Goal: Transaction & Acquisition: Purchase product/service

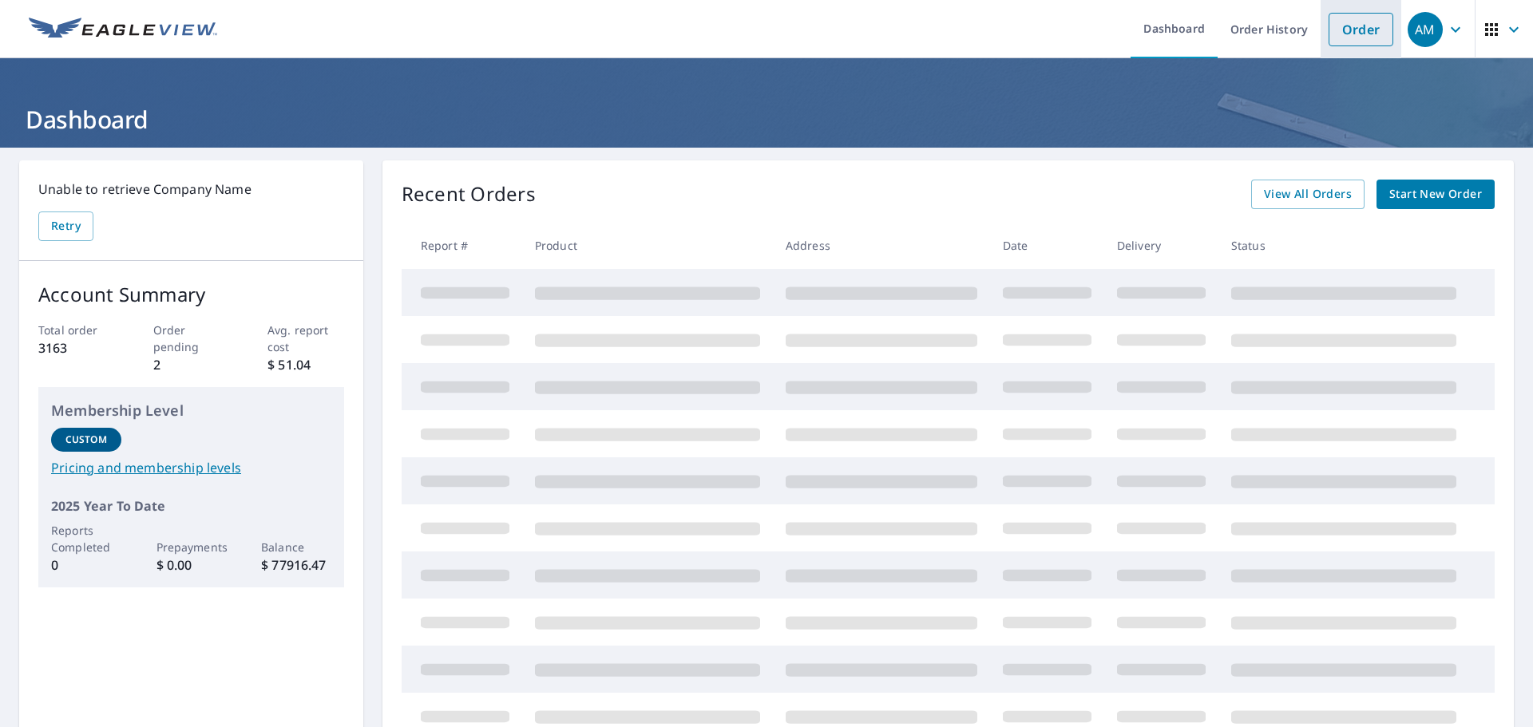
click at [1340, 35] on link "Order" at bounding box center [1361, 30] width 65 height 34
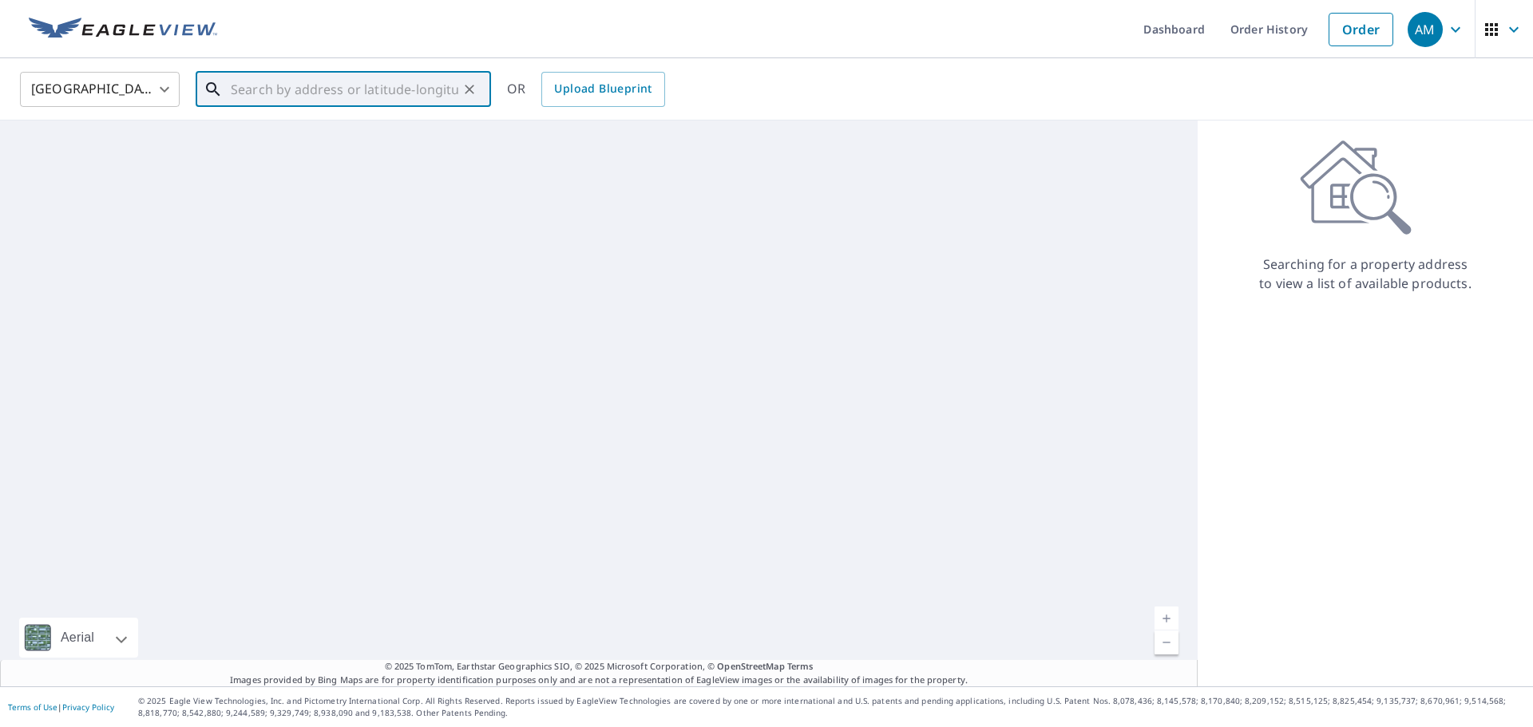
click at [278, 93] on input "text" at bounding box center [345, 89] width 228 height 45
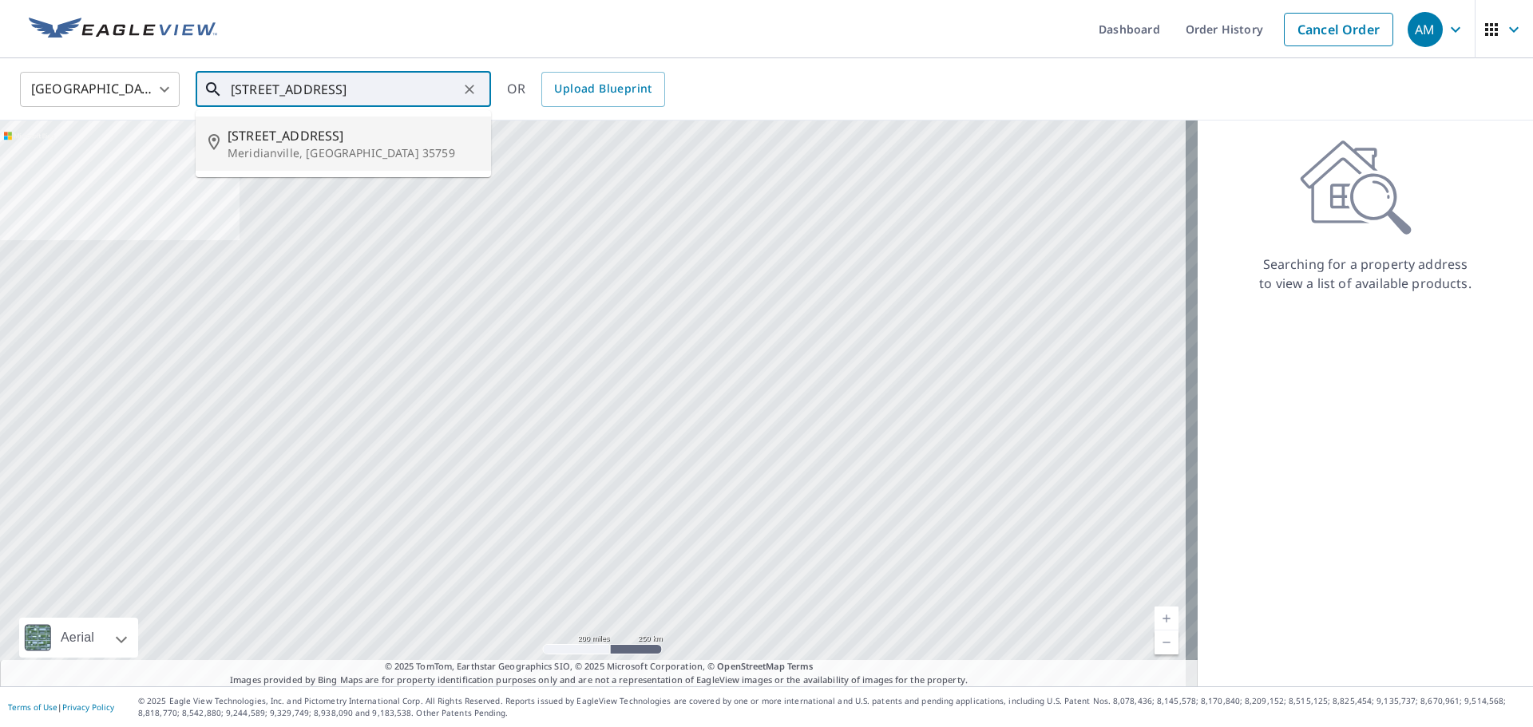
click at [255, 138] on span "[STREET_ADDRESS]" at bounding box center [353, 135] width 251 height 19
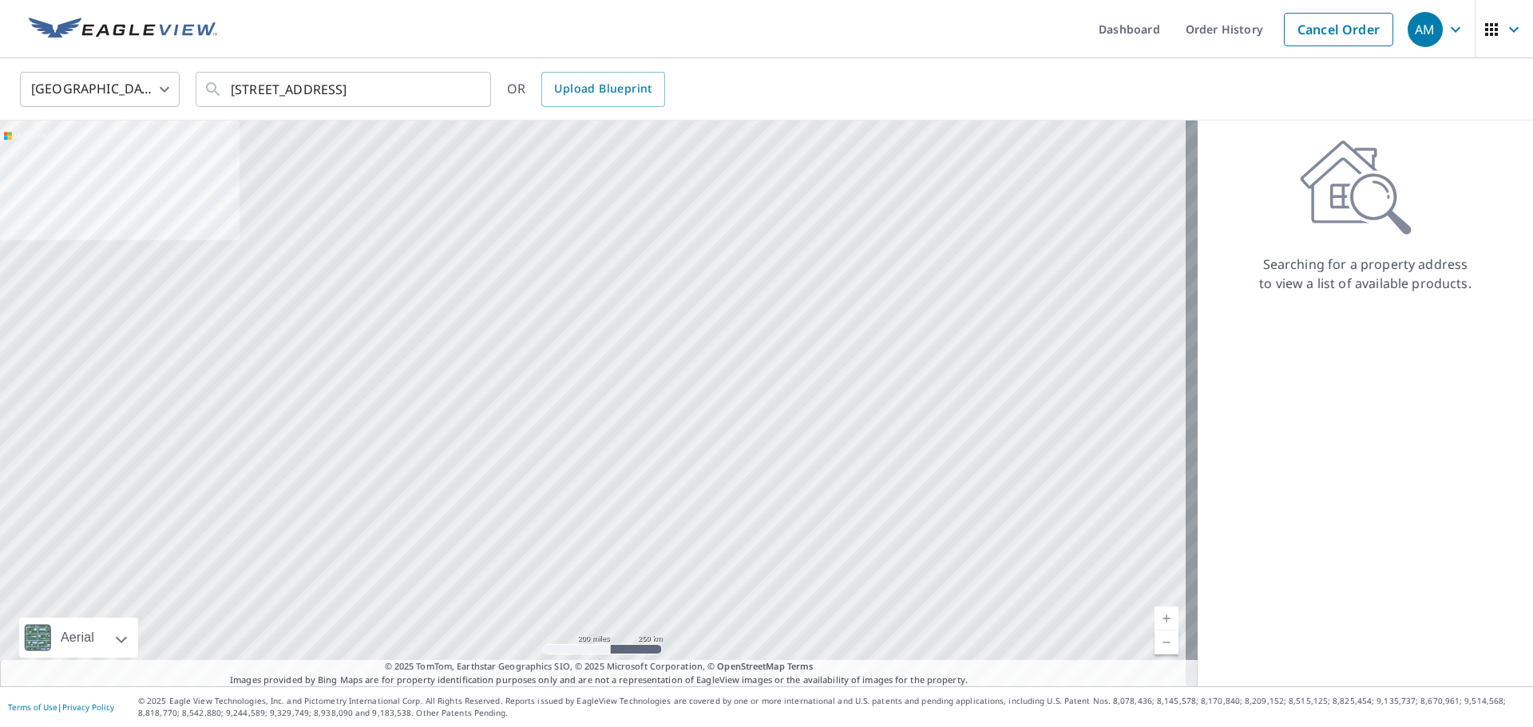
type input "[STREET_ADDRESS]"
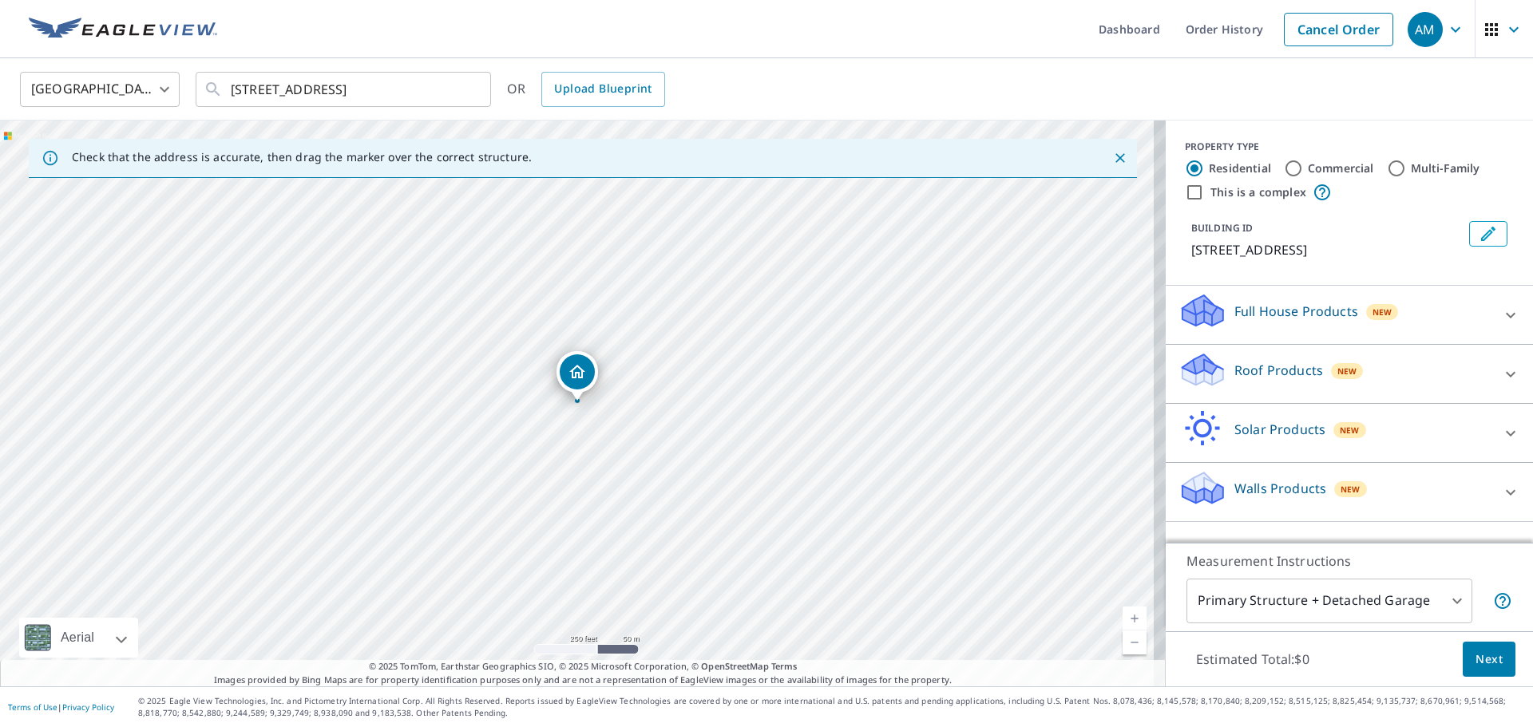
click at [1286, 367] on p "Roof Products" at bounding box center [1279, 370] width 89 height 19
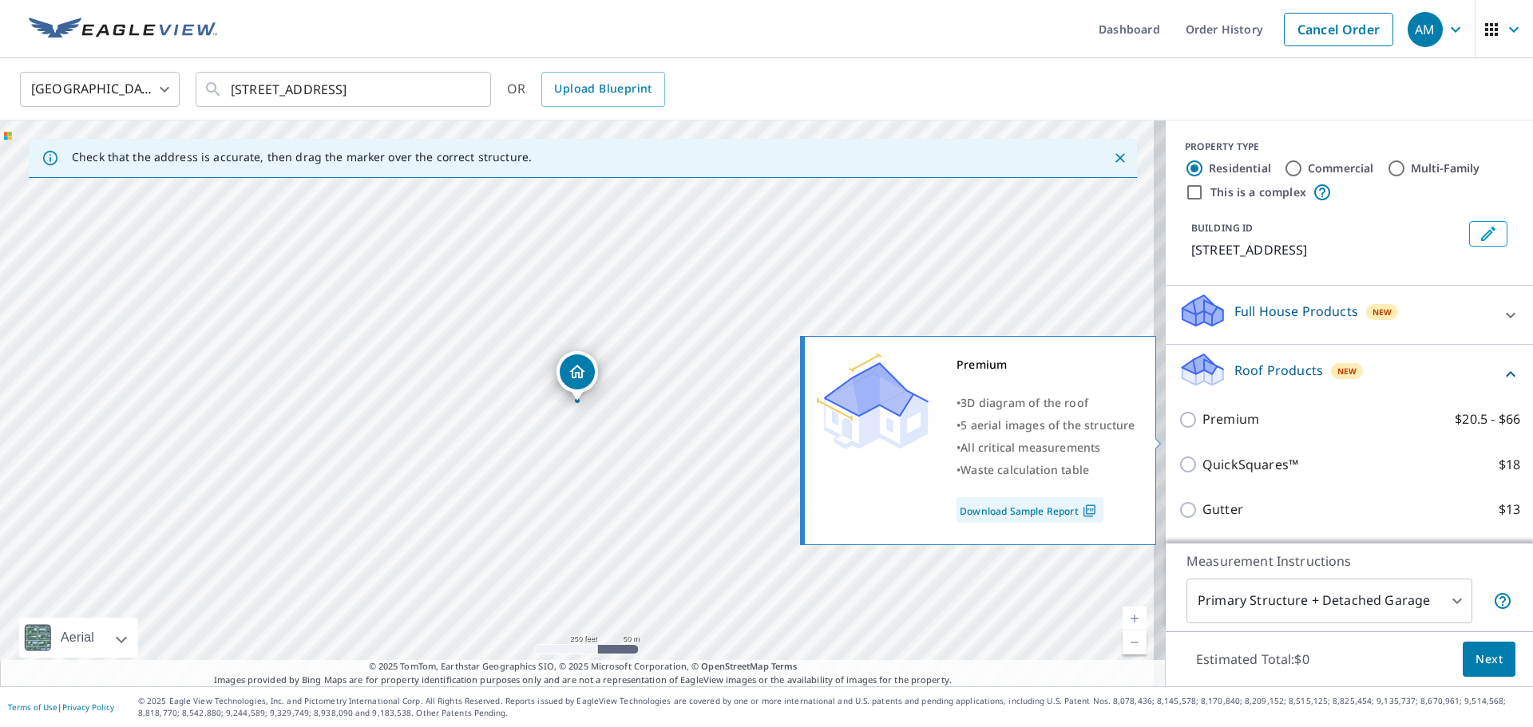
click at [1179, 430] on input "Premium $20.5 - $66" at bounding box center [1191, 419] width 24 height 19
checkbox input "true"
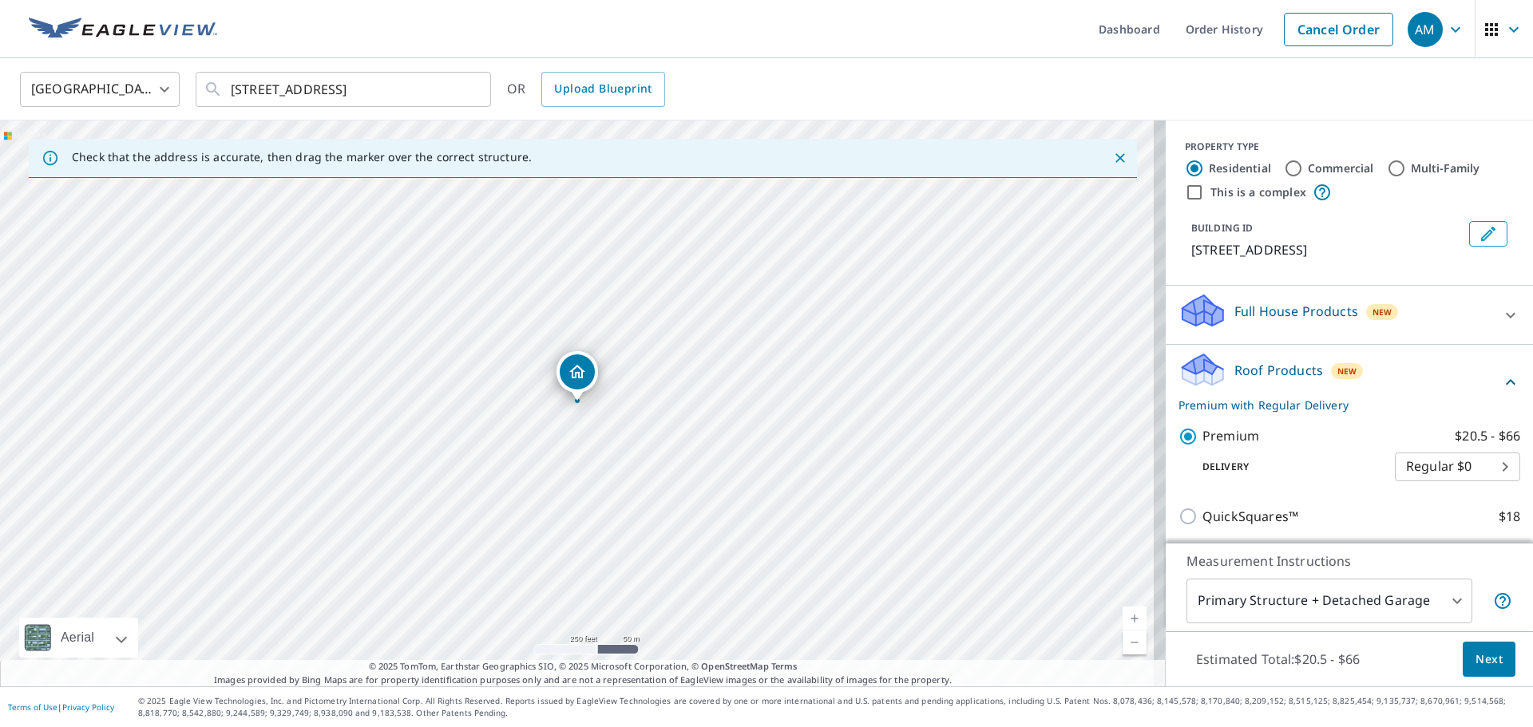
scroll to position [80, 0]
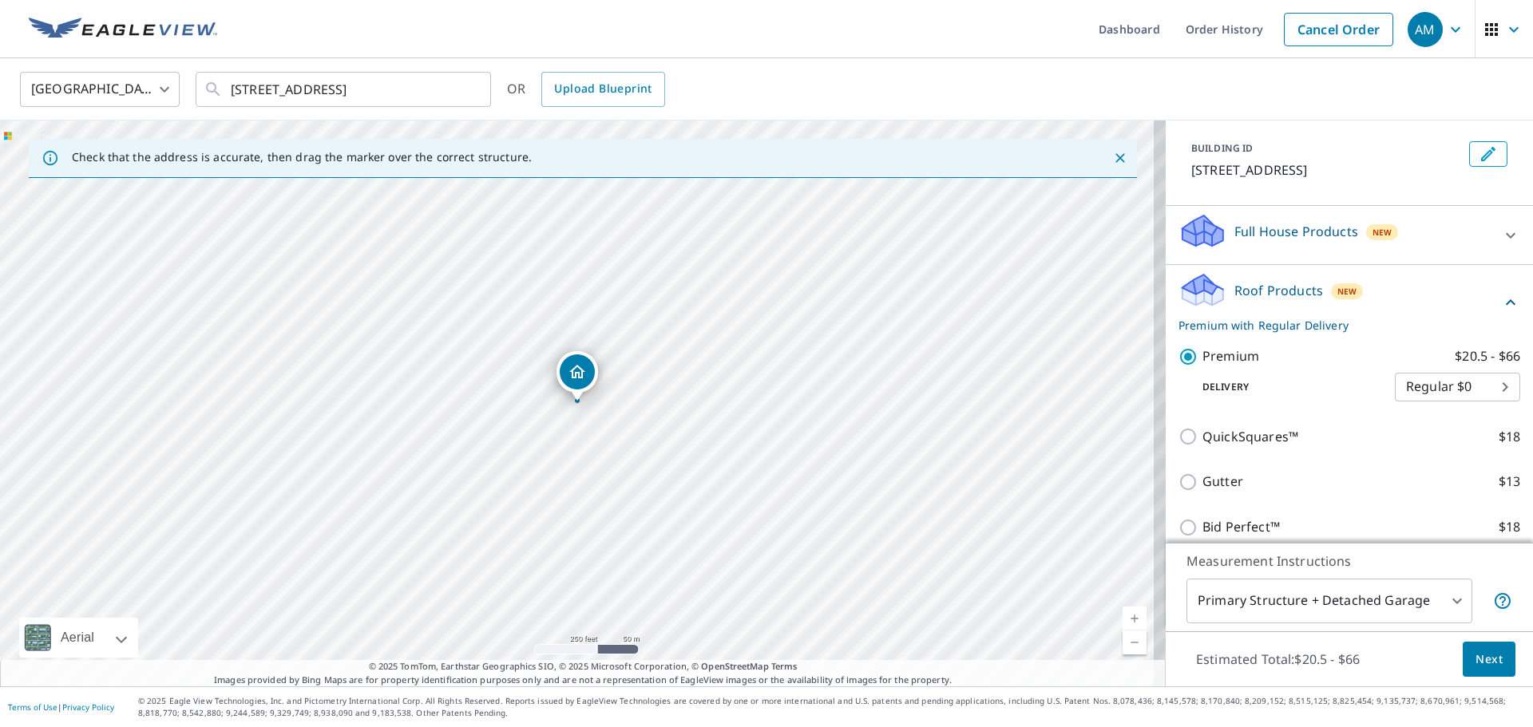
click at [1476, 660] on span "Next" at bounding box center [1489, 660] width 27 height 20
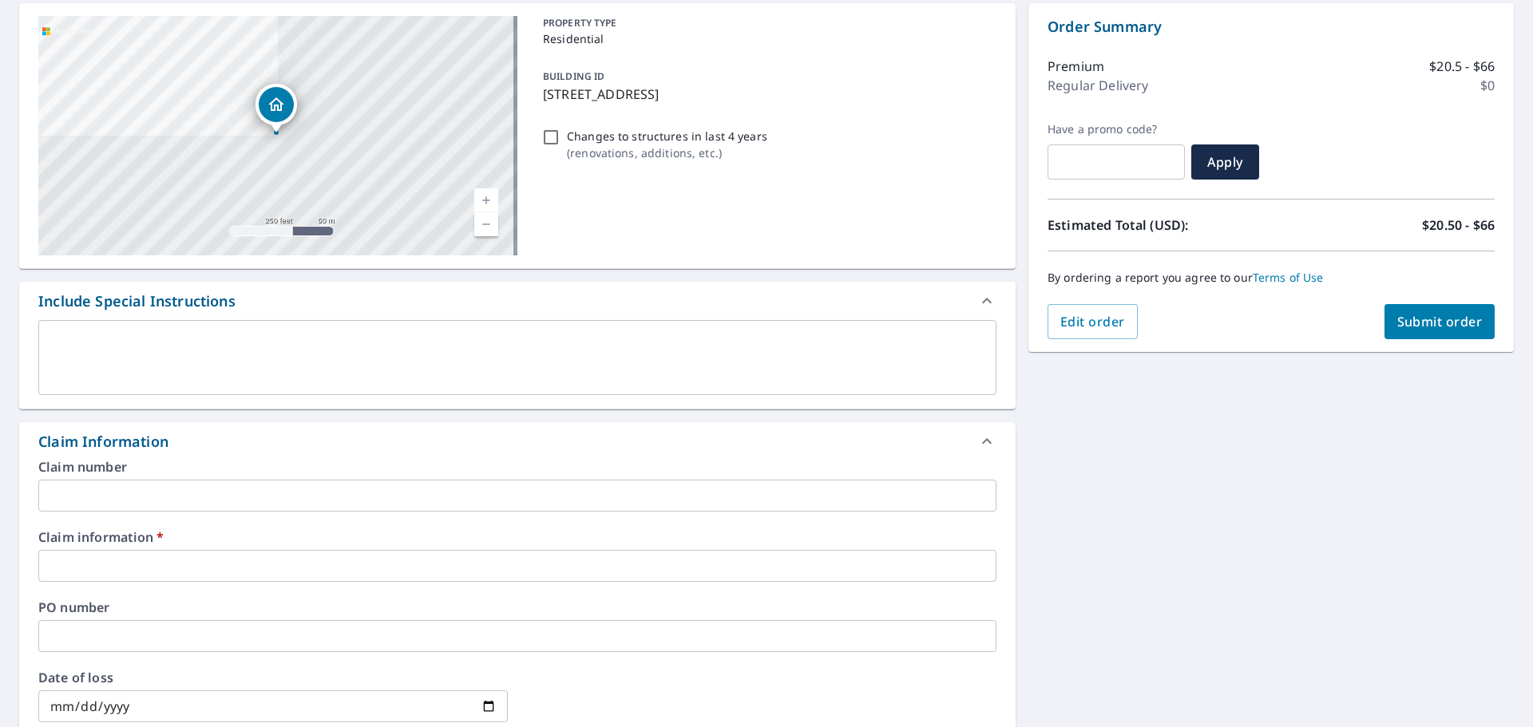
scroll to position [240, 0]
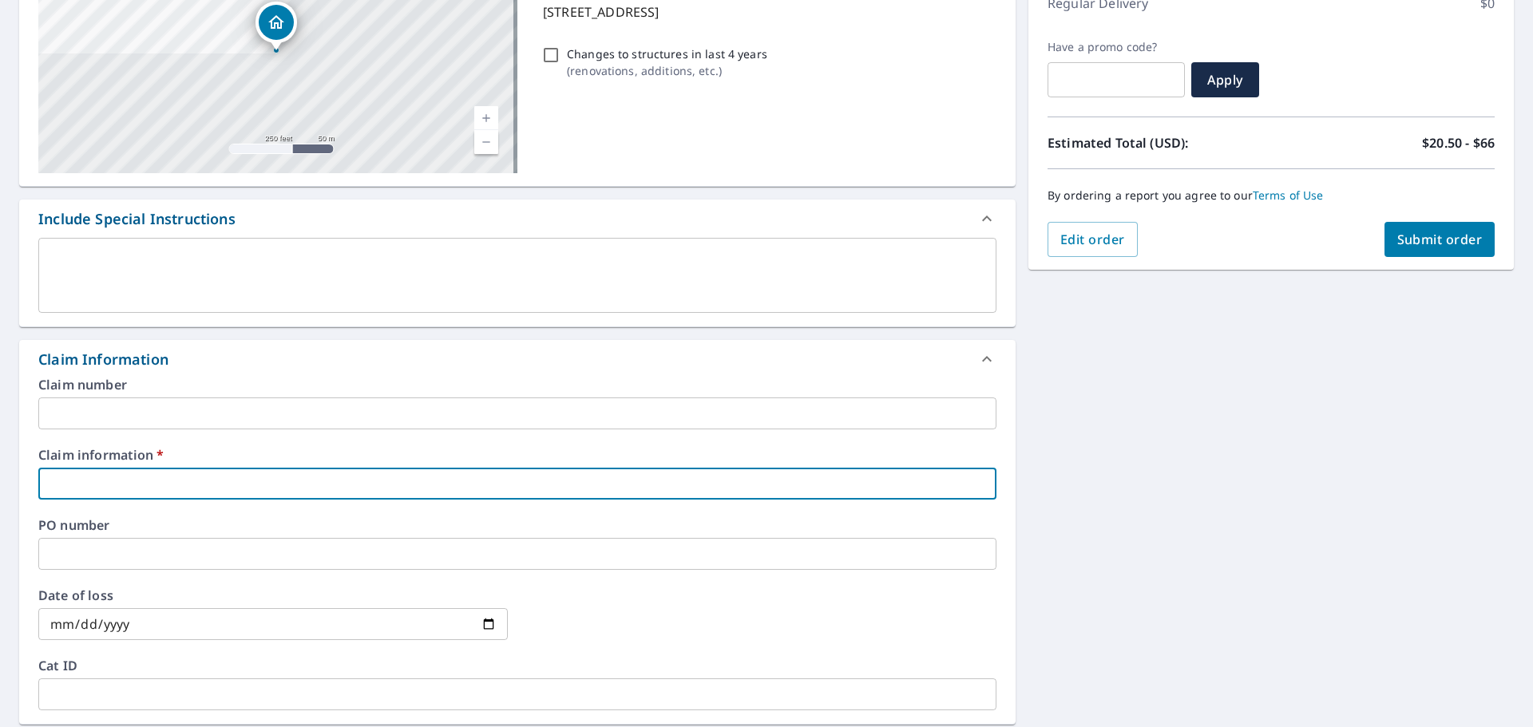
click at [232, 488] on input "text" at bounding box center [517, 484] width 958 height 32
type input "[PERSON_NAME]"
checkbox input "true"
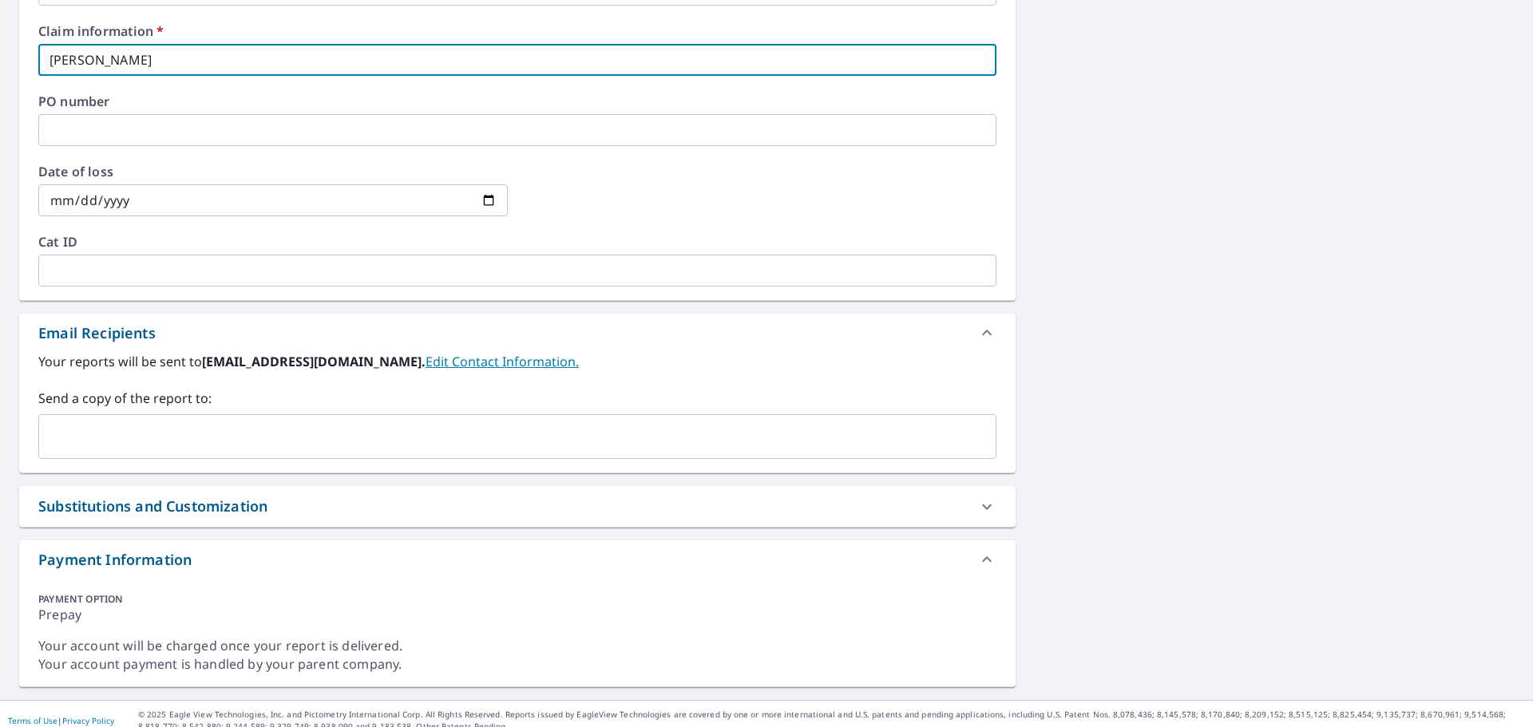
scroll to position [677, 0]
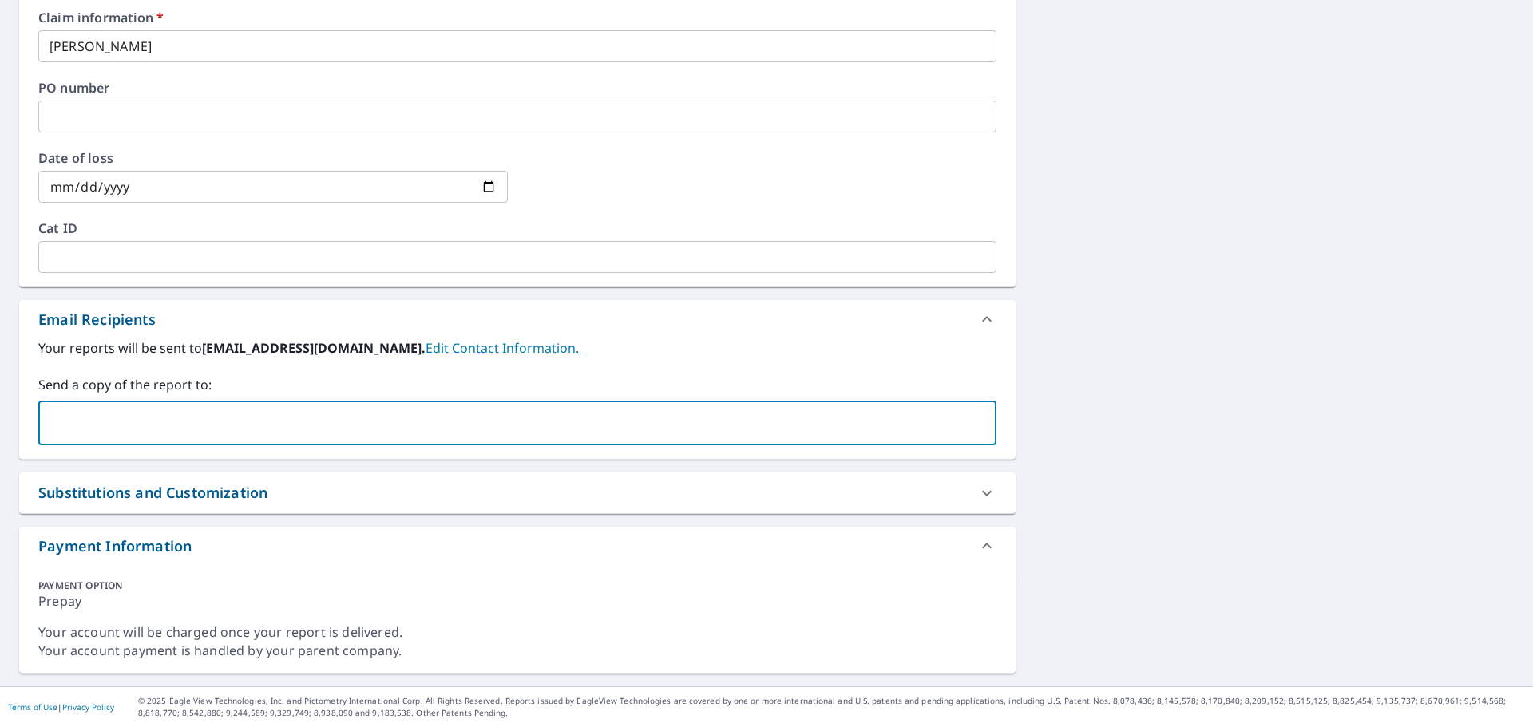
click at [225, 417] on input "text" at bounding box center [506, 423] width 920 height 30
click at [229, 426] on input "text" at bounding box center [506, 423] width 920 height 30
type input "[PERSON_NAME][EMAIL_ADDRESS][PERSON_NAME][DOMAIN_NAME]"
checkbox input "true"
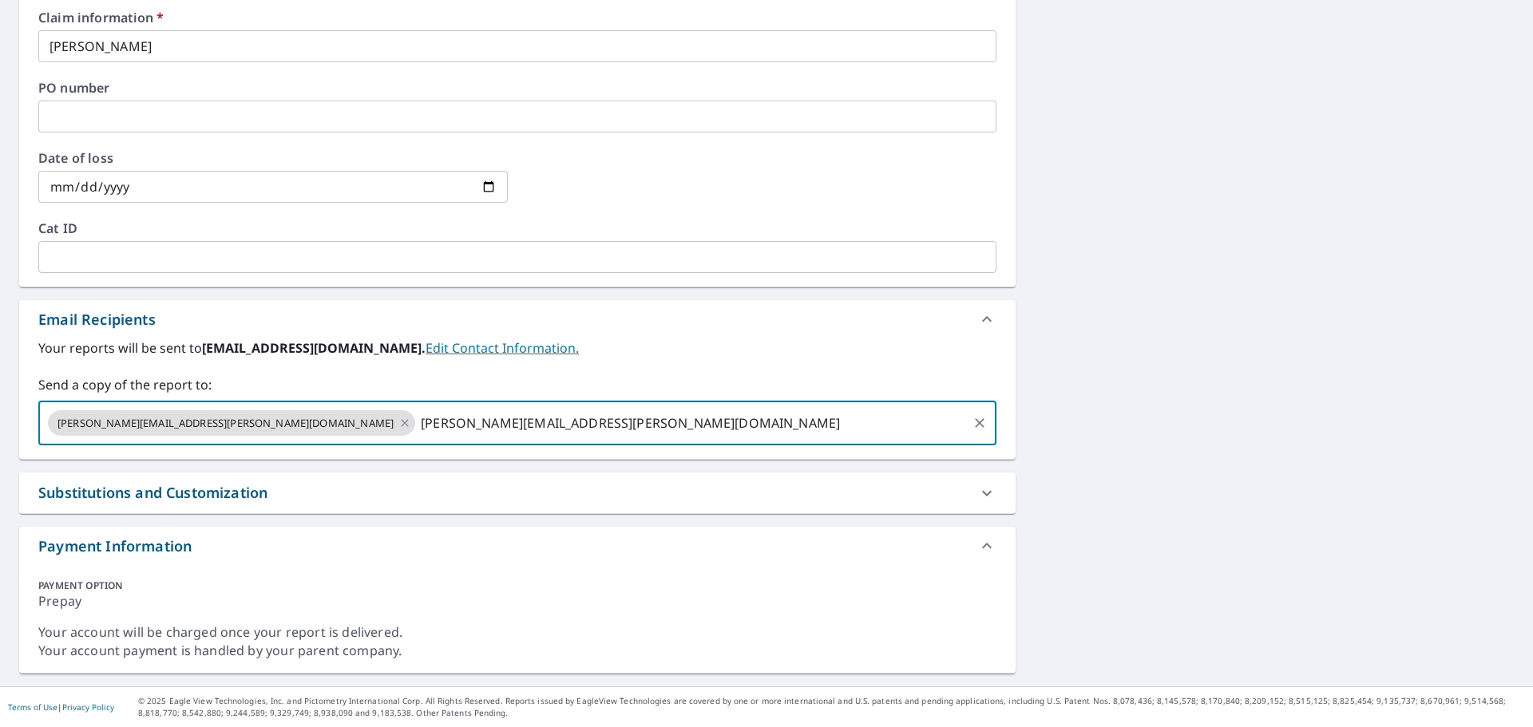
type input "[PERSON_NAME][EMAIL_ADDRESS][PERSON_NAME][DOMAIN_NAME]"
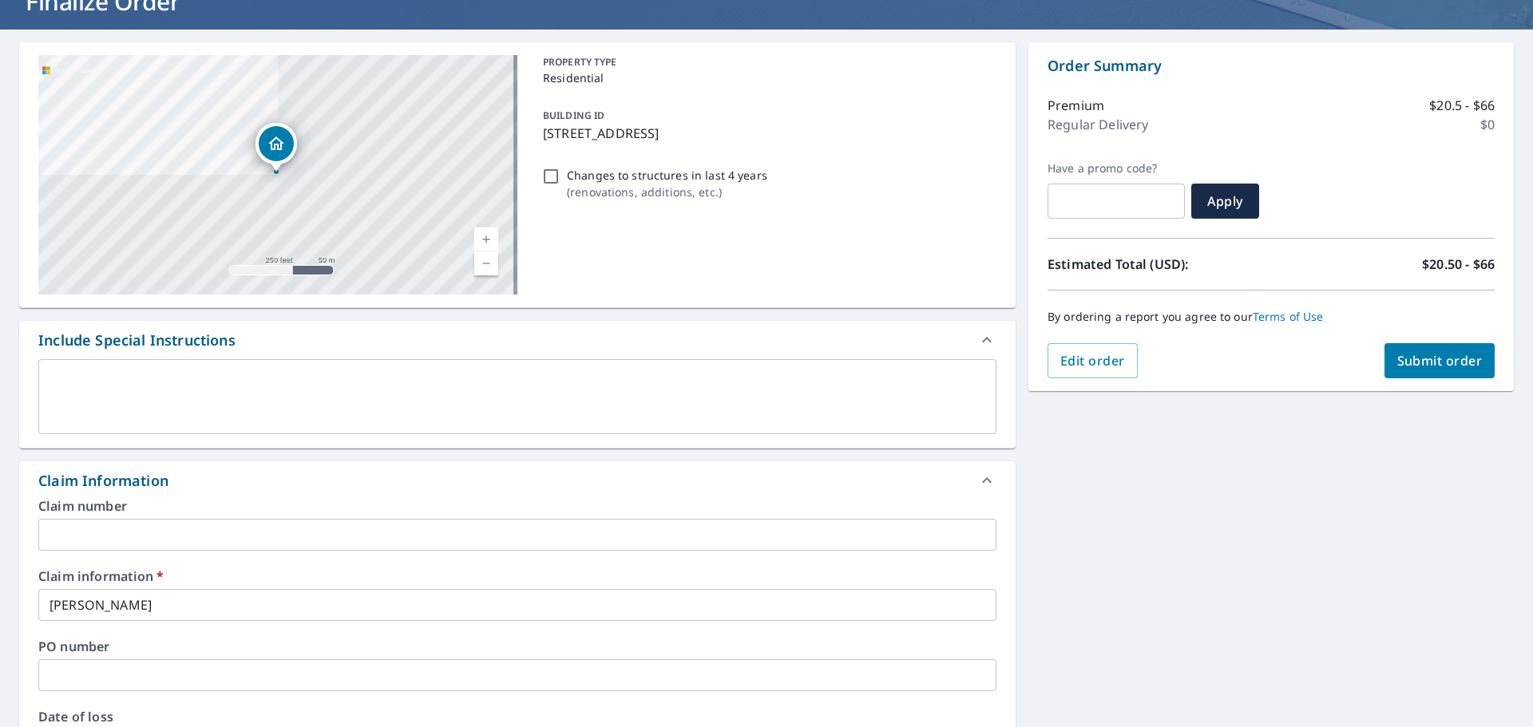
scroll to position [38, 0]
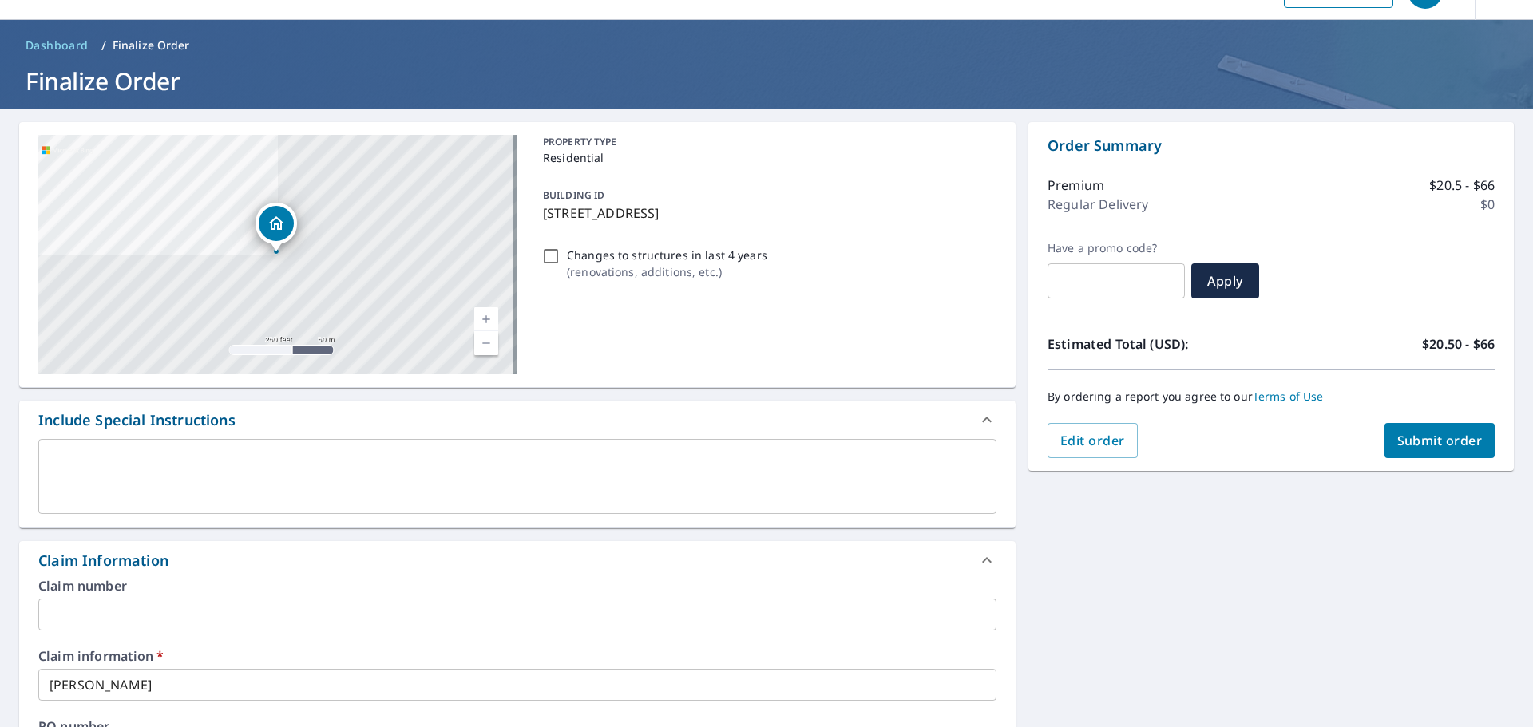
click at [1401, 437] on span "Submit order" at bounding box center [1439, 441] width 85 height 18
checkbox input "true"
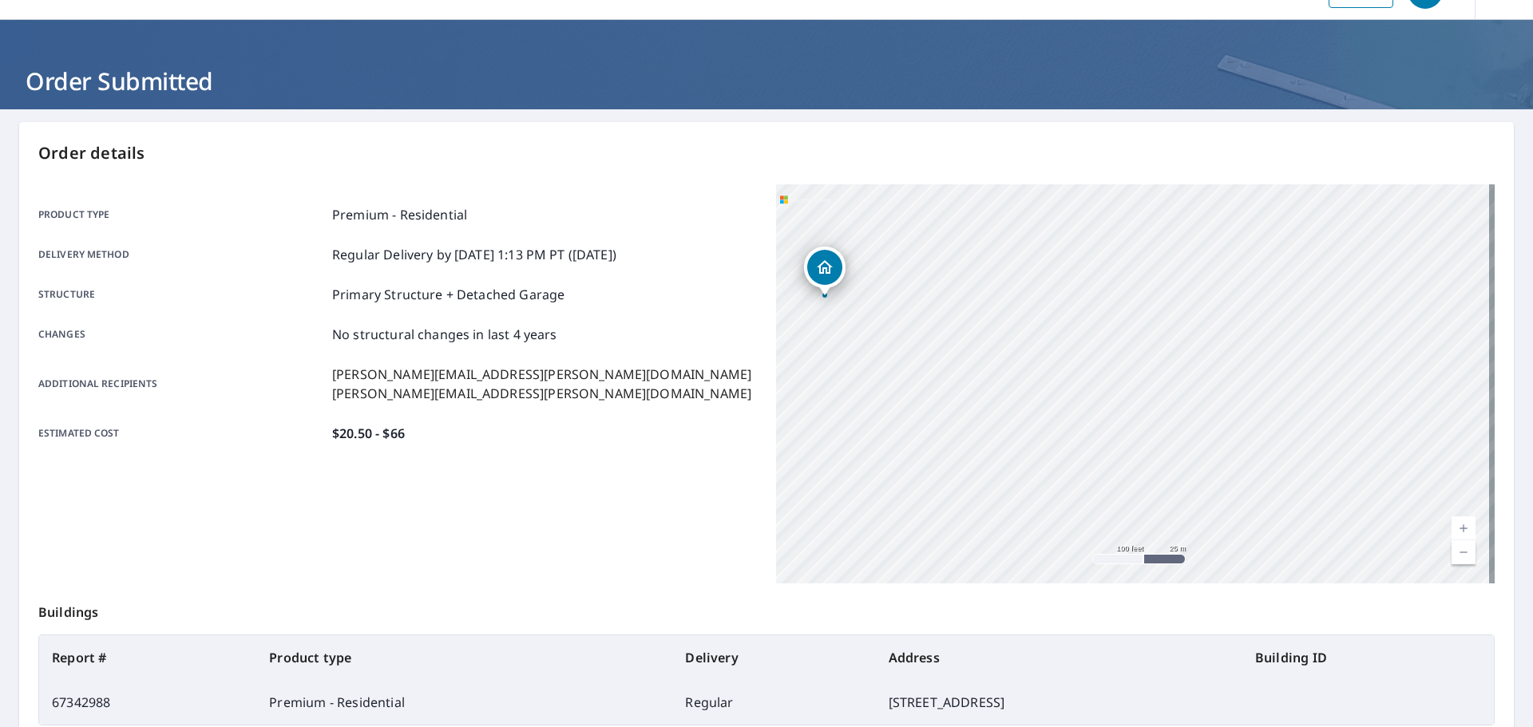
drag, startPoint x: 957, startPoint y: 394, endPoint x: 1092, endPoint y: 402, distance: 135.2
click at [1100, 402] on div "[STREET_ADDRESS]" at bounding box center [1135, 383] width 719 height 399
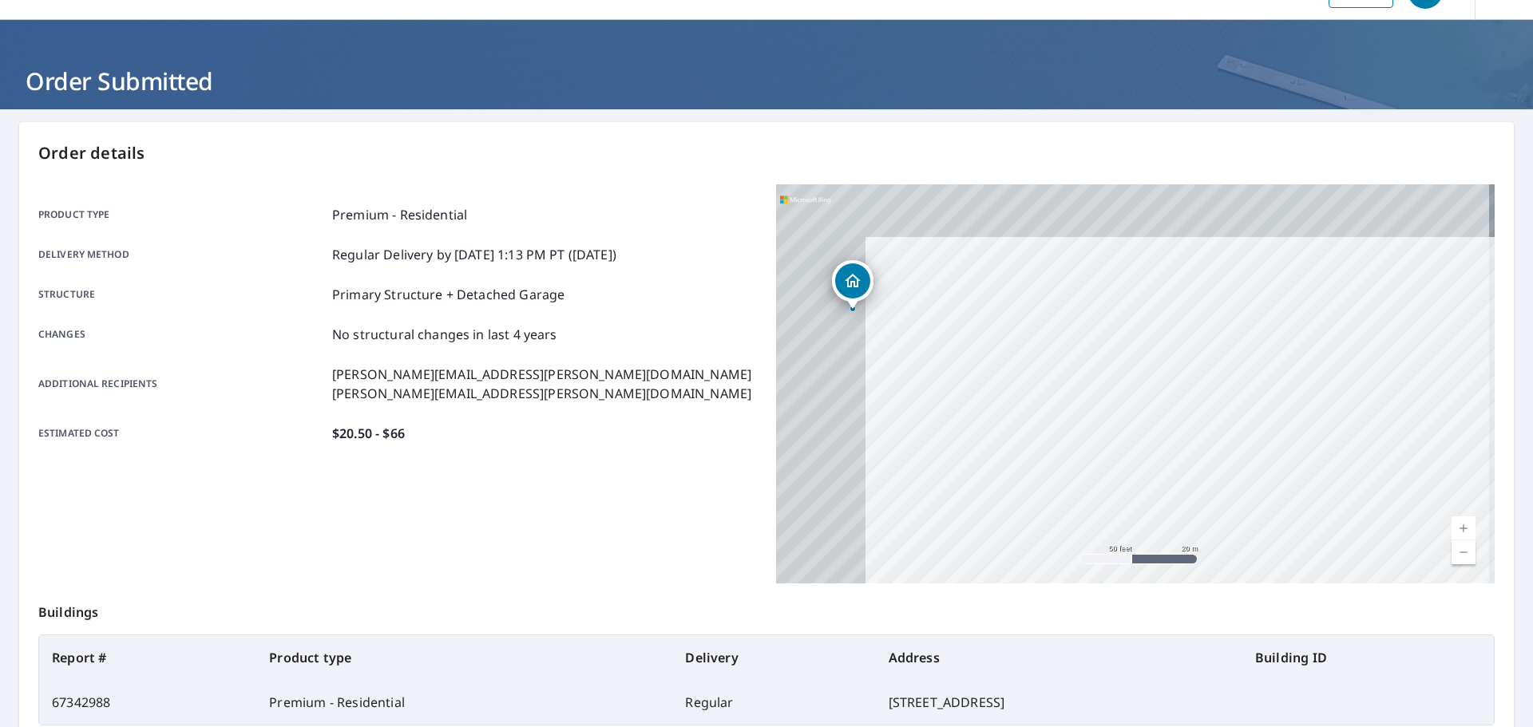
drag, startPoint x: 908, startPoint y: 347, endPoint x: 1142, endPoint y: 446, distance: 254.1
click at [1141, 446] on div "[STREET_ADDRESS]" at bounding box center [1135, 383] width 719 height 399
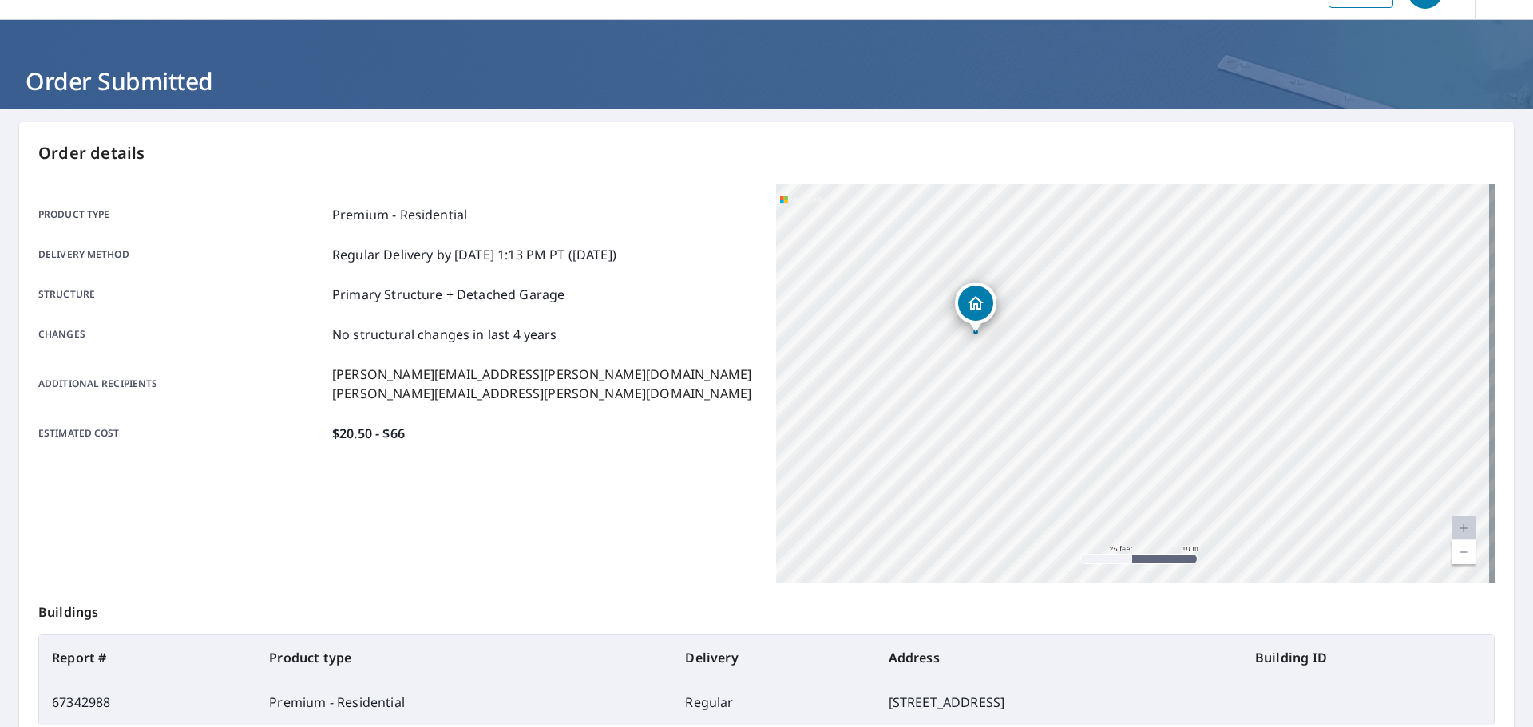
drag, startPoint x: 1016, startPoint y: 393, endPoint x: 1044, endPoint y: 394, distance: 28.0
click at [1043, 394] on div "[STREET_ADDRESS]" at bounding box center [1135, 383] width 719 height 399
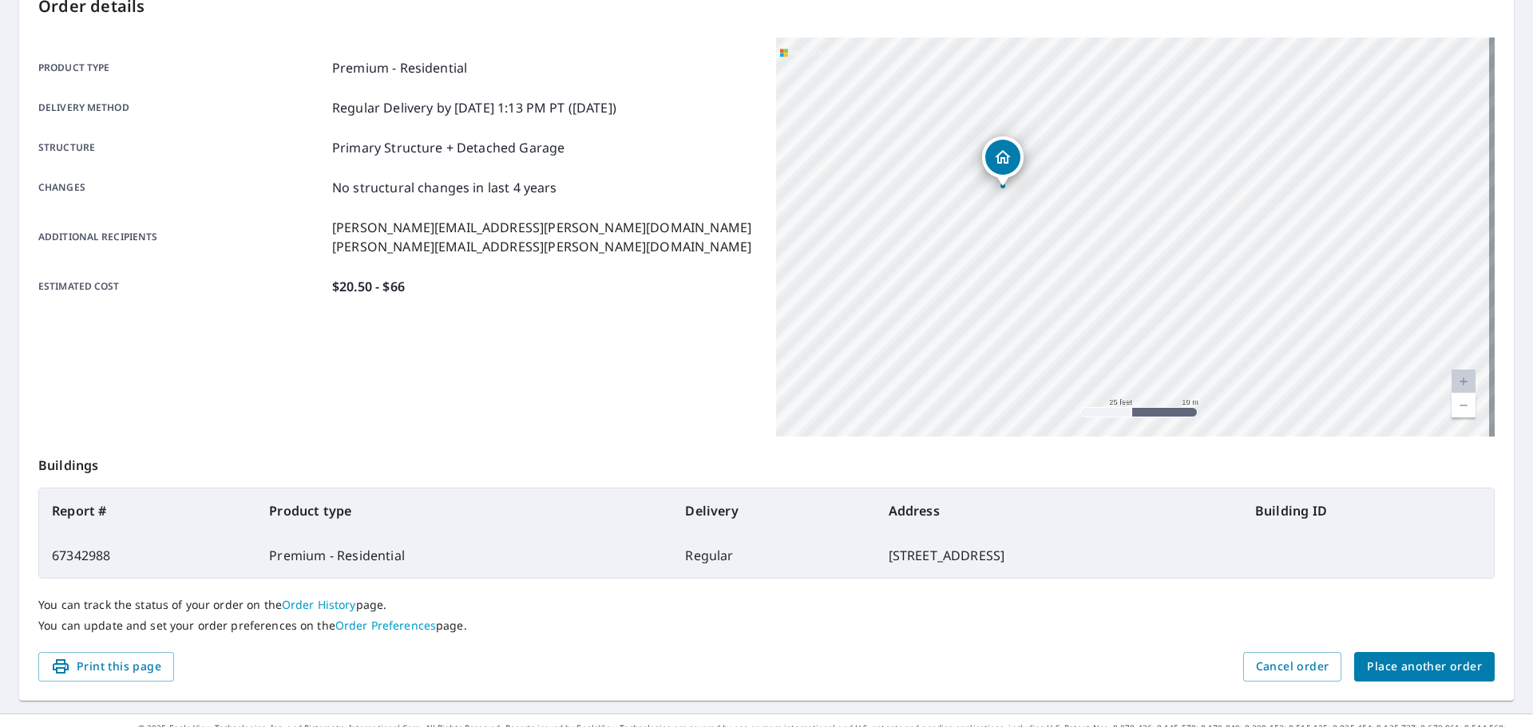
scroll to position [212, 0]
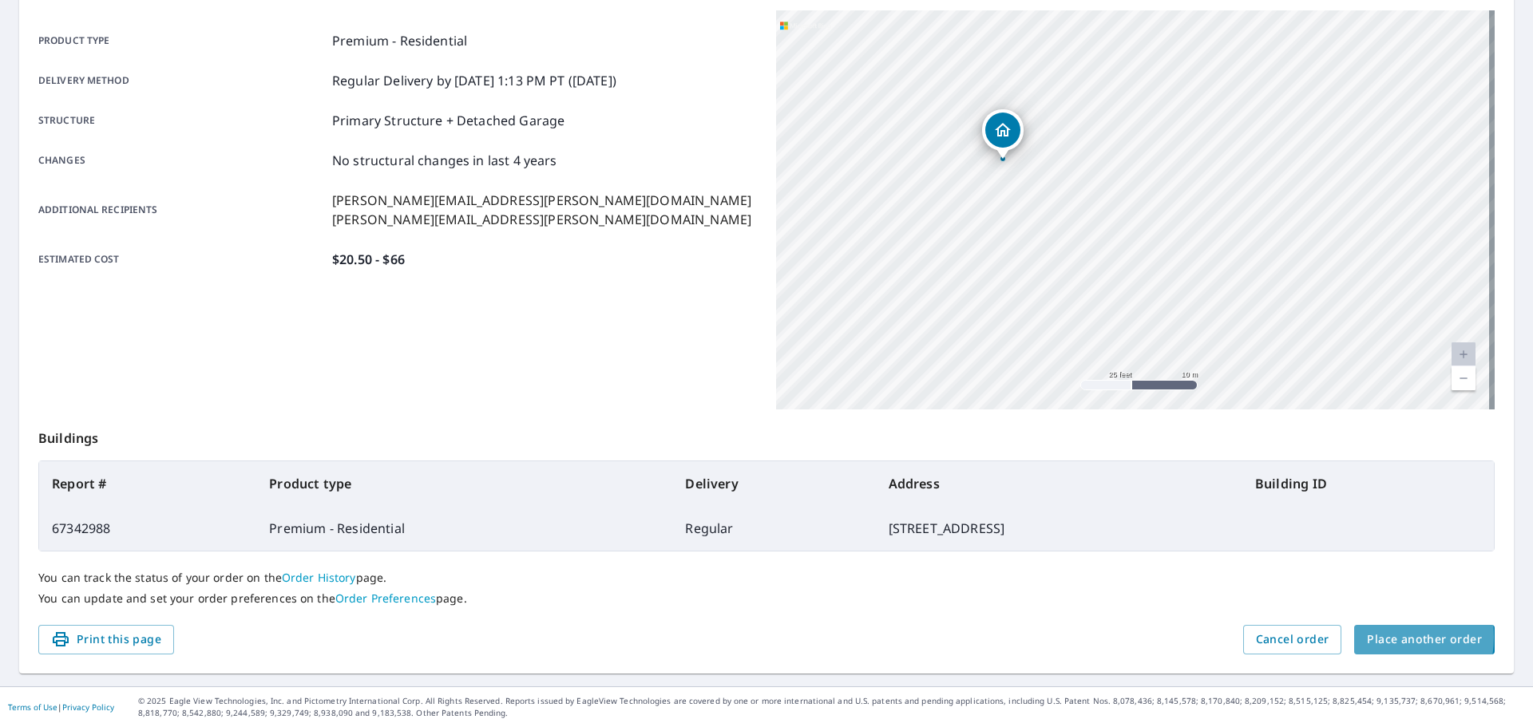
click at [1372, 637] on span "Place another order" at bounding box center [1424, 640] width 115 height 20
